Goal: Task Accomplishment & Management: Manage account settings

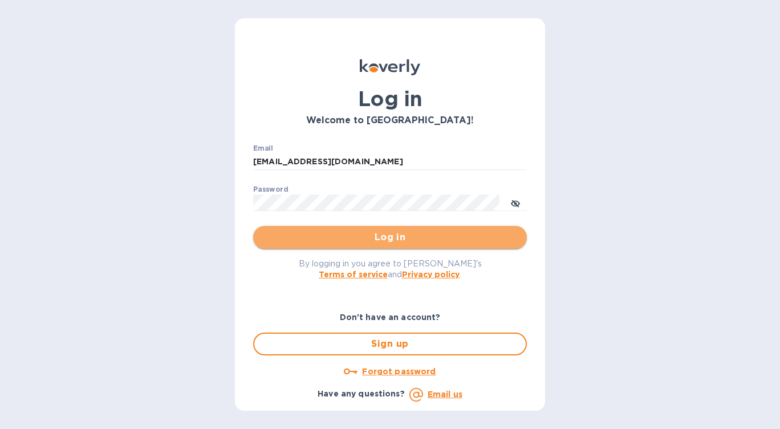
click at [441, 245] on button "Log in" at bounding box center [390, 237] width 274 height 23
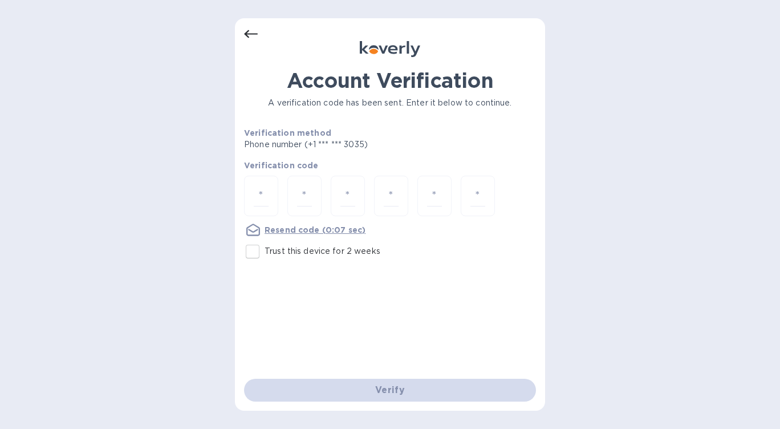
click at [256, 248] on input "Trust this device for 2 weeks" at bounding box center [253, 251] width 24 height 24
checkbox input "true"
click at [262, 197] on input "number" at bounding box center [261, 195] width 15 height 21
type input "8"
type input "2"
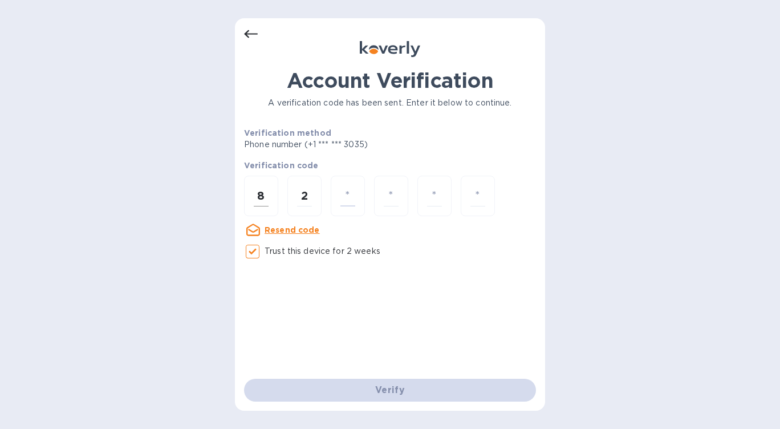
type input "7"
type input "8"
type input "5"
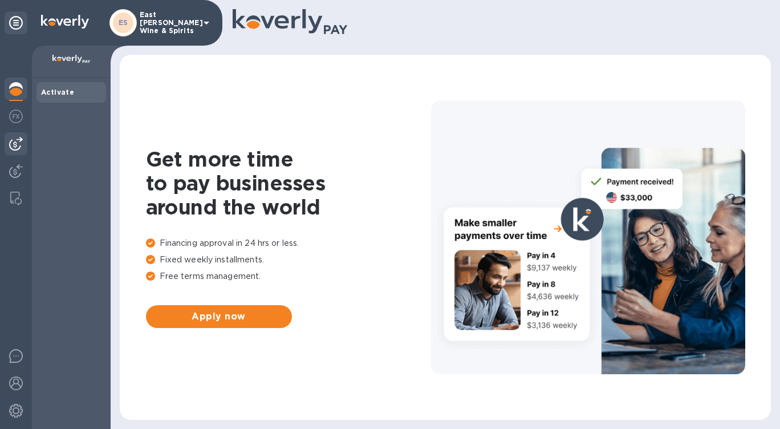
click at [16, 141] on img at bounding box center [16, 144] width 14 height 14
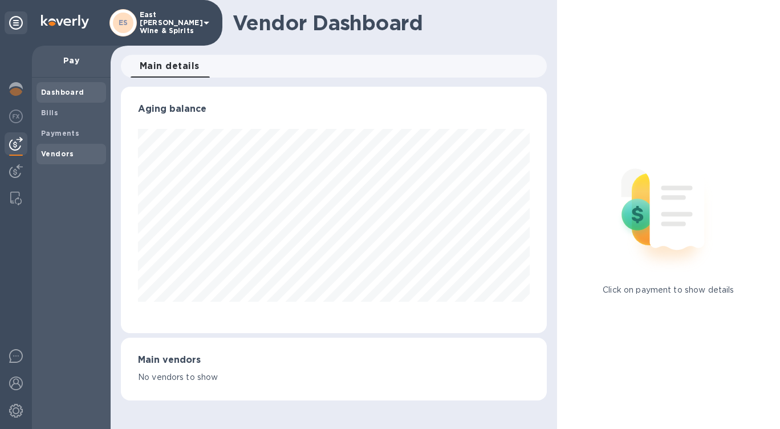
scroll to position [246, 426]
click at [50, 114] on b "Bills" at bounding box center [49, 112] width 17 height 9
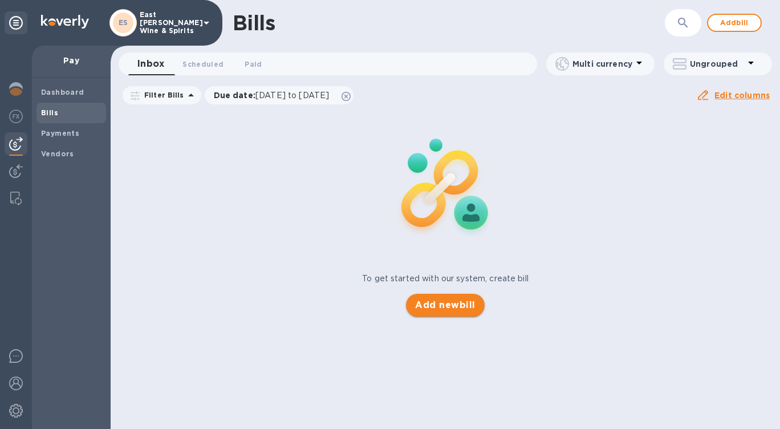
click at [456, 303] on span "Add new bill" at bounding box center [445, 305] width 60 height 14
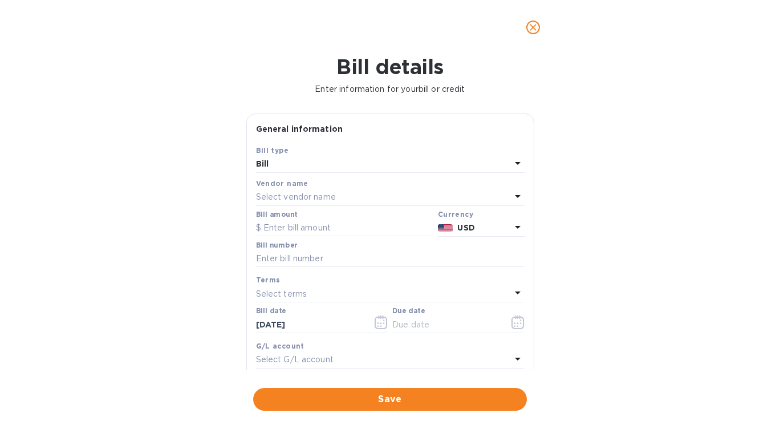
click at [344, 193] on div "Select vendor name" at bounding box center [383, 197] width 255 height 16
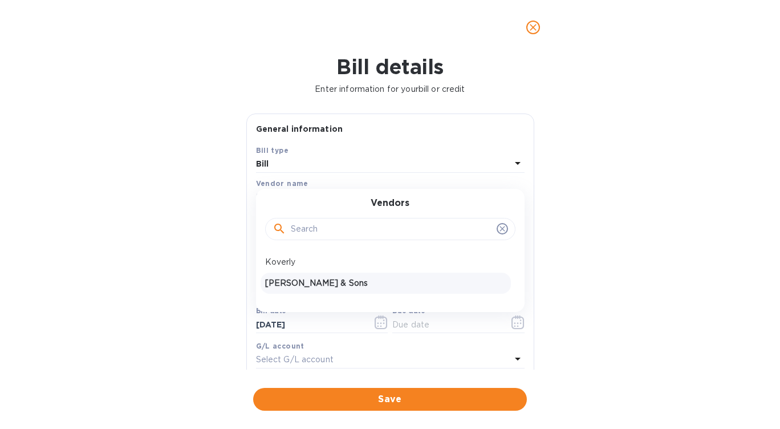
click at [320, 279] on p "[PERSON_NAME] & Sons" at bounding box center [385, 283] width 241 height 12
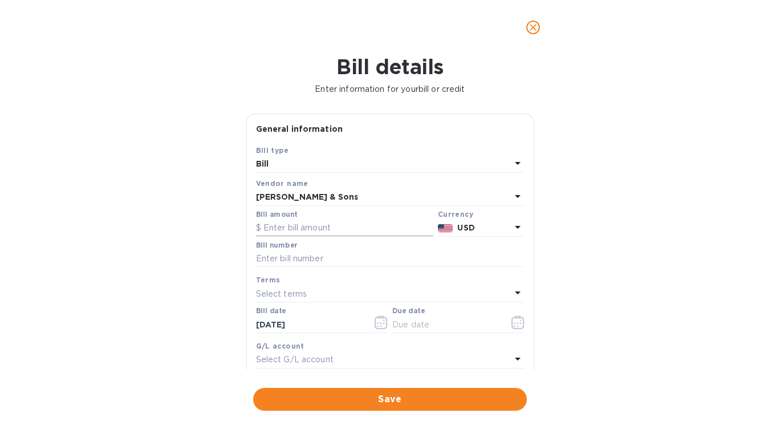
click at [336, 228] on input "text" at bounding box center [344, 227] width 177 height 17
type input "987.48"
click at [604, 212] on div "Bill details Enter information for your bill or credit General information Save…" at bounding box center [390, 242] width 780 height 374
click at [363, 258] on input "text" at bounding box center [390, 258] width 268 height 17
type input "215220"
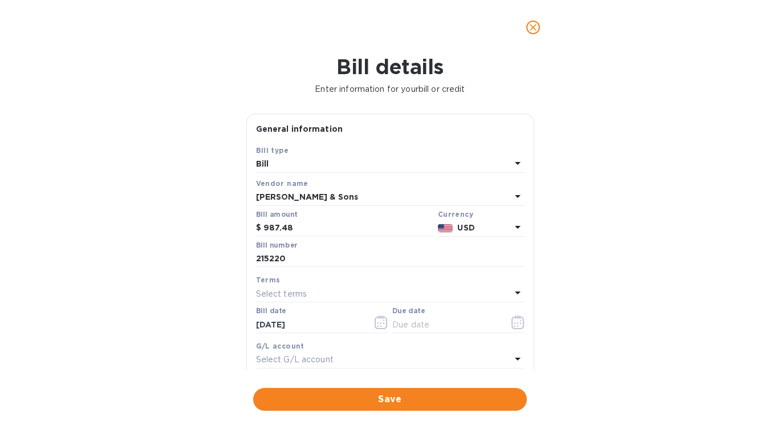
click at [601, 237] on div "Bill details Enter information for your bill or credit General information Save…" at bounding box center [390, 242] width 780 height 374
click at [466, 325] on input "text" at bounding box center [446, 324] width 108 height 17
click at [514, 323] on icon "button" at bounding box center [517, 322] width 13 height 14
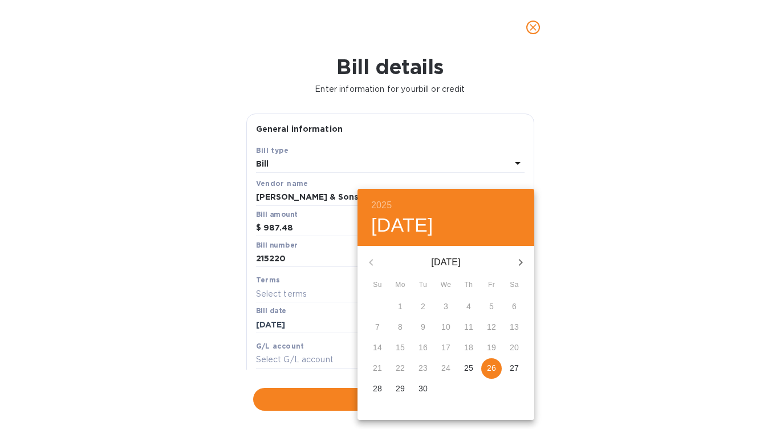
click at [421, 368] on div "23" at bounding box center [423, 368] width 23 height 21
click at [524, 261] on icon "button" at bounding box center [521, 262] width 14 height 14
click at [373, 262] on icon "button" at bounding box center [371, 262] width 14 height 14
click at [424, 387] on p "30" at bounding box center [422, 387] width 9 height 11
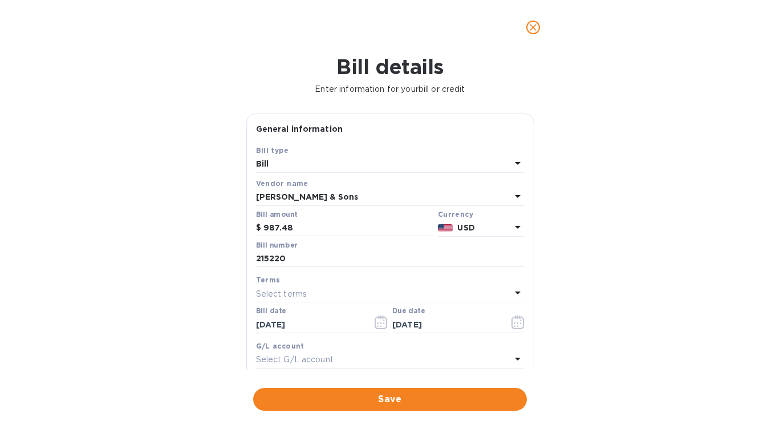
type input "[DATE]"
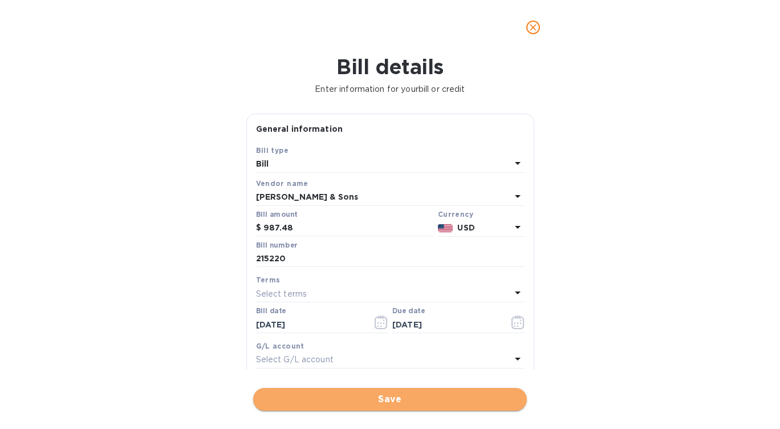
click at [392, 402] on span "Save" at bounding box center [389, 399] width 255 height 14
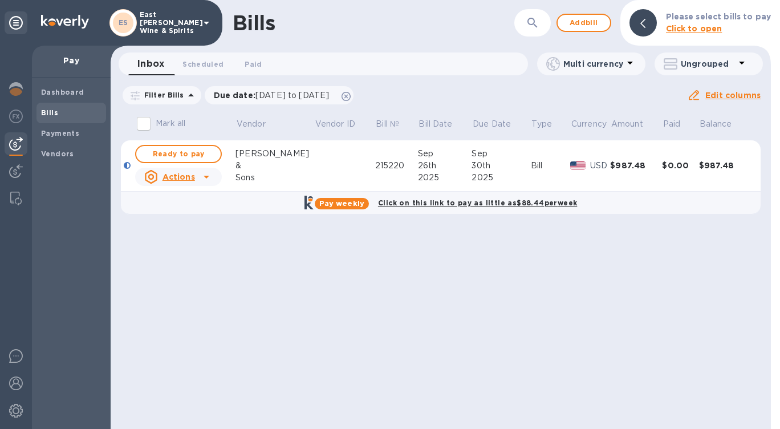
click at [206, 156] on span "Ready to pay" at bounding box center [178, 154] width 66 height 14
checkbox input "true"
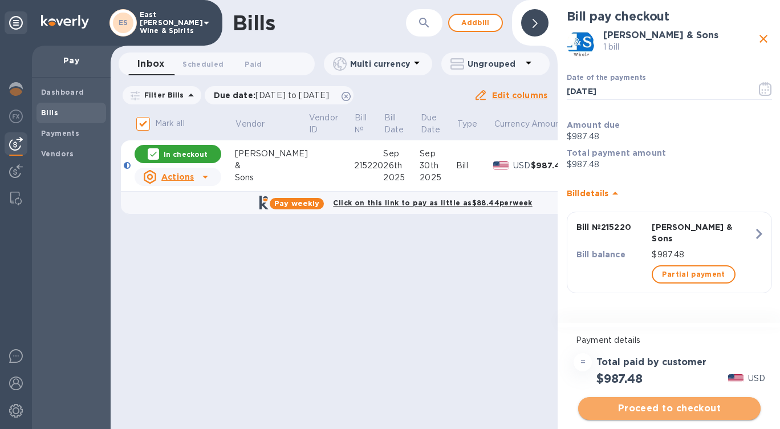
click at [639, 402] on span "Proceed to checkout" at bounding box center [669, 408] width 164 height 14
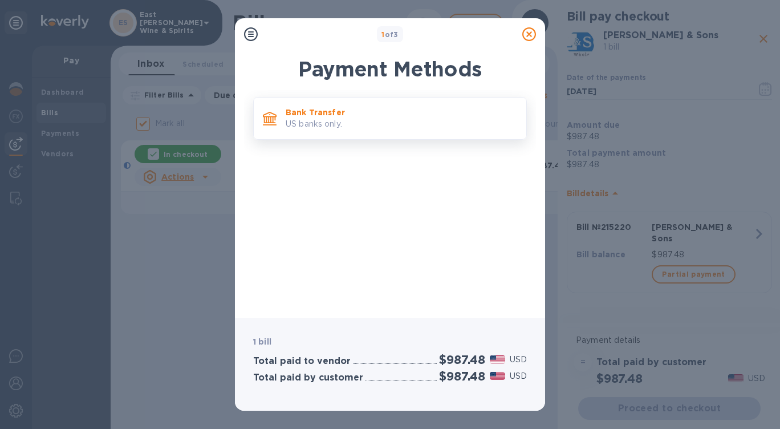
click at [422, 108] on p "Bank Transfer" at bounding box center [401, 112] width 231 height 11
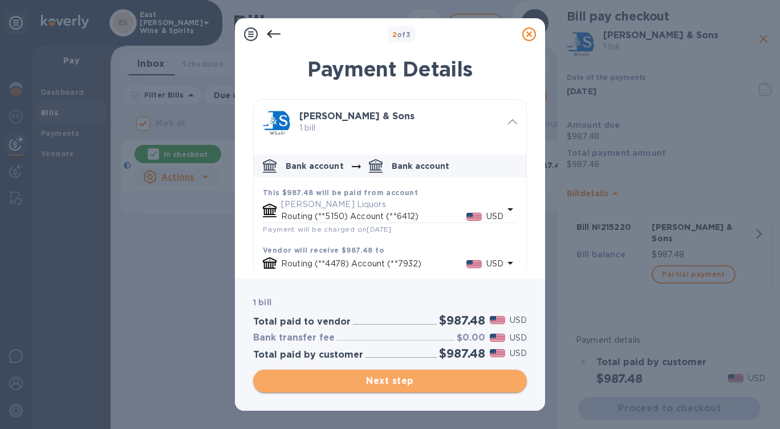
click at [419, 382] on span "Next step" at bounding box center [389, 381] width 255 height 14
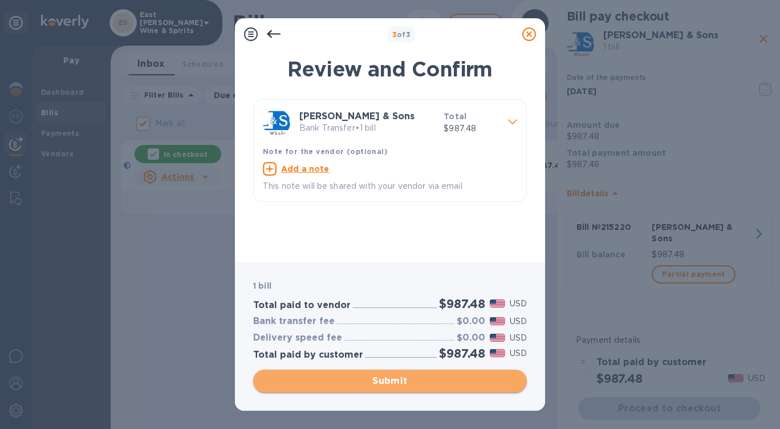
click at [419, 382] on span "Submit" at bounding box center [389, 381] width 255 height 14
